Goal: Task Accomplishment & Management: Use online tool/utility

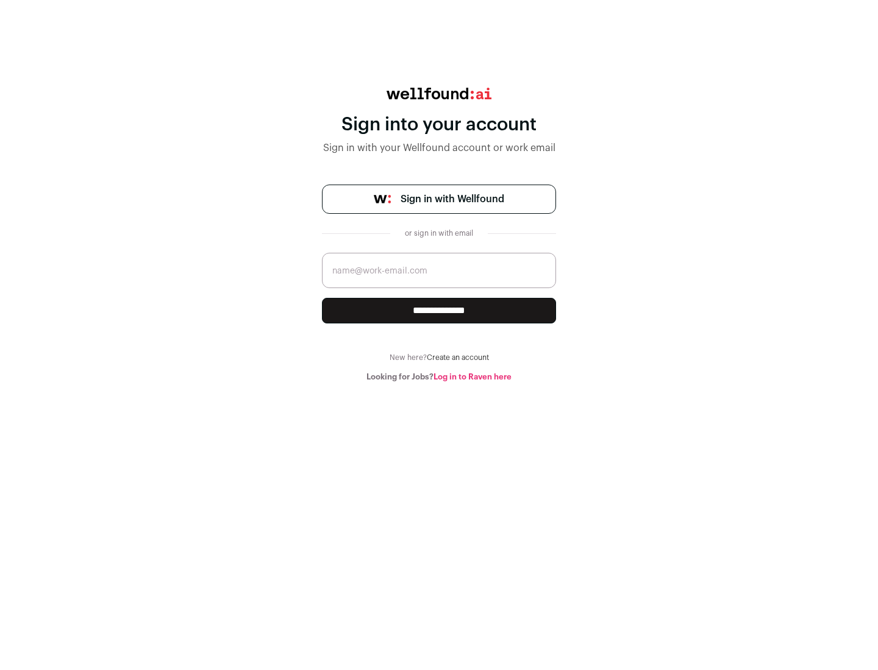
click at [452, 199] on span "Sign in with Wellfound" at bounding box center [452, 199] width 104 height 15
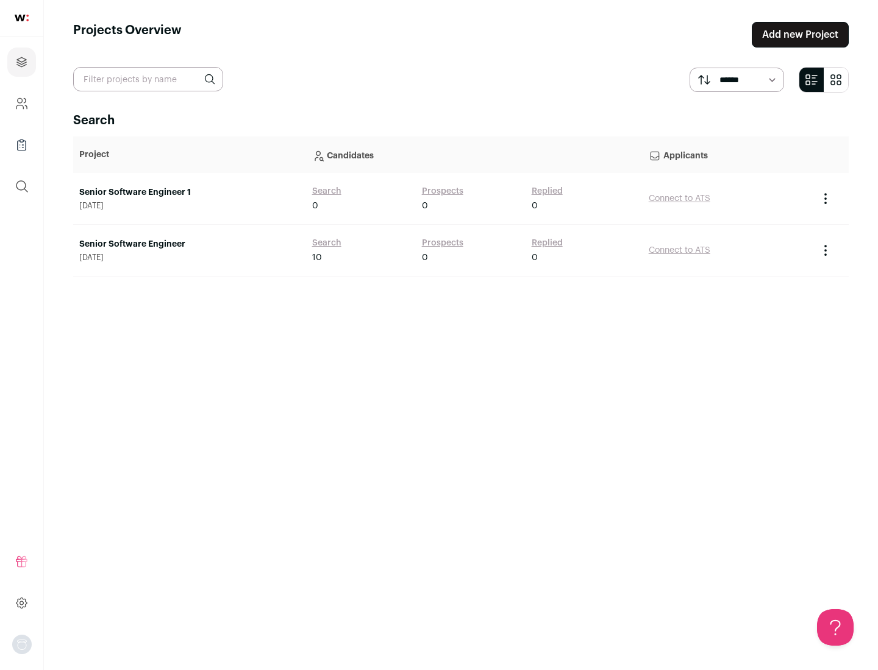
click at [189, 244] on link "Senior Software Engineer" at bounding box center [189, 244] width 221 height 12
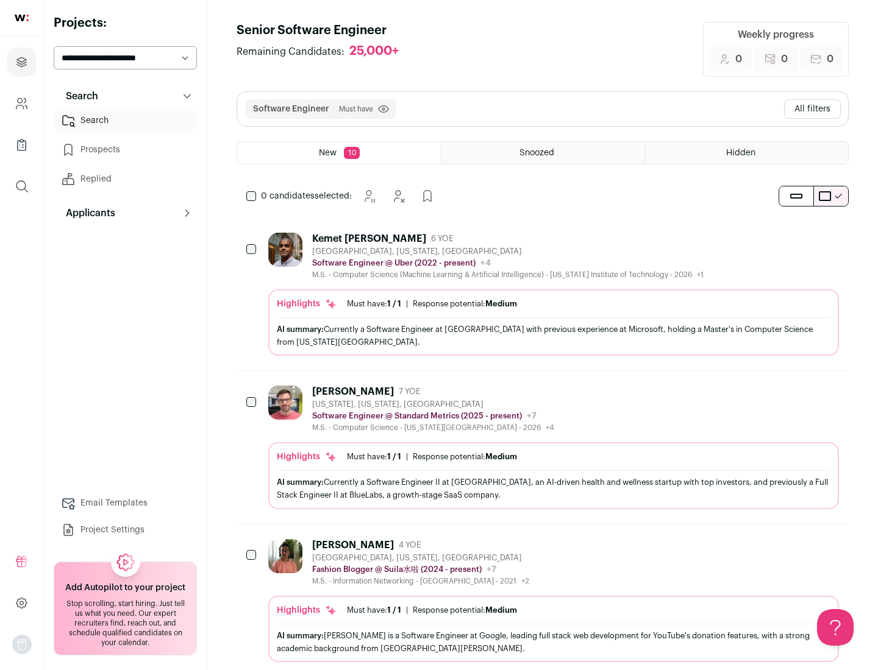
click at [542, 294] on div "Highlights Must have: 1 / 1 How many must haves have been fulfilled? | Response…" at bounding box center [553, 322] width 570 height 66
